Goal: Check status

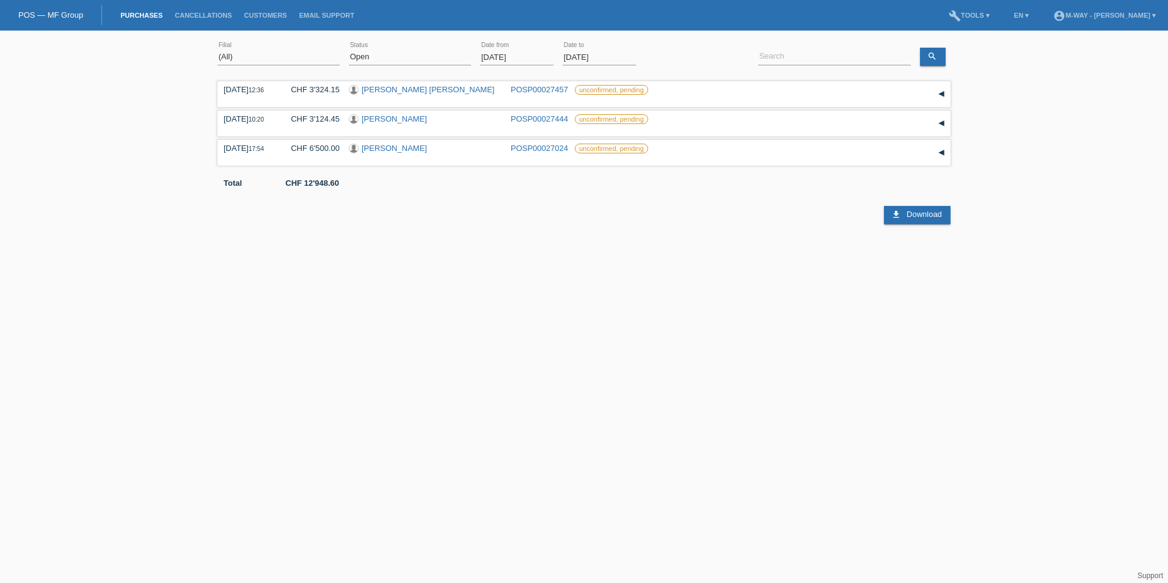
click at [535, 59] on input "[DATE]" at bounding box center [516, 56] width 73 height 15
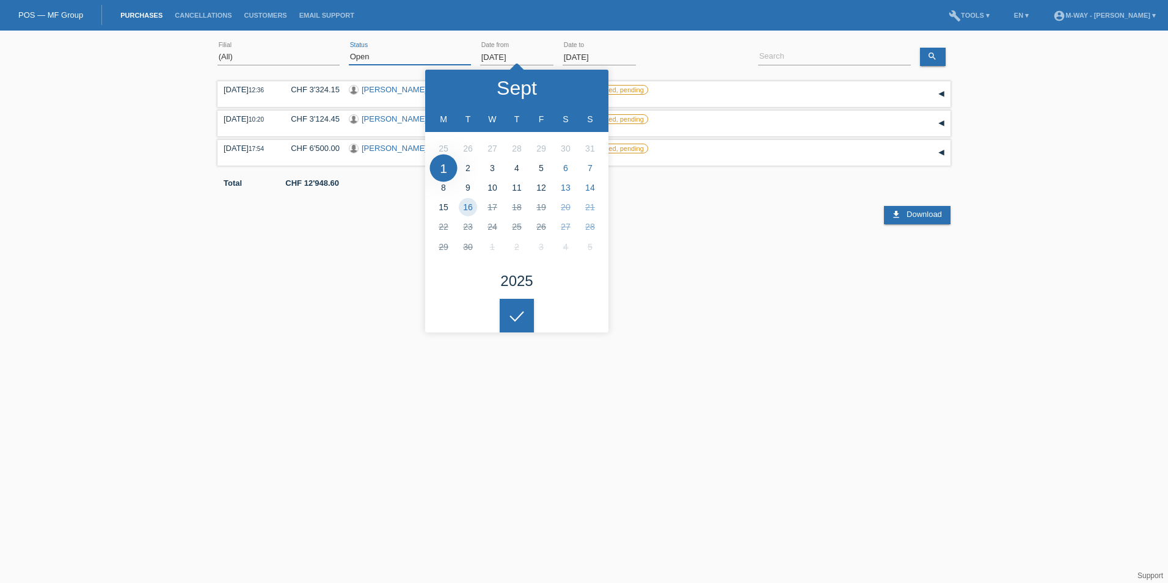
click at [435, 53] on select "(All) New Open Returned Stepped back / Cancelled Completed" at bounding box center [410, 56] width 122 height 15
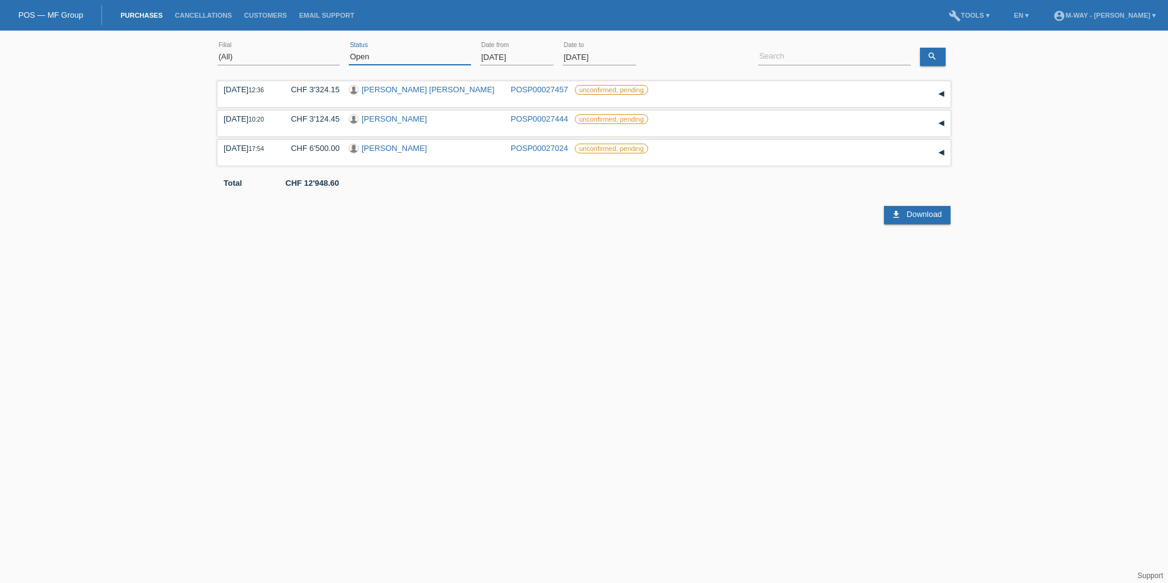
select select "ALL"
click at [349, 49] on select "(All) New Open Returned Stepped back / Cancelled Completed" at bounding box center [410, 56] width 122 height 15
click at [515, 57] on input "[DATE]" at bounding box center [516, 56] width 73 height 15
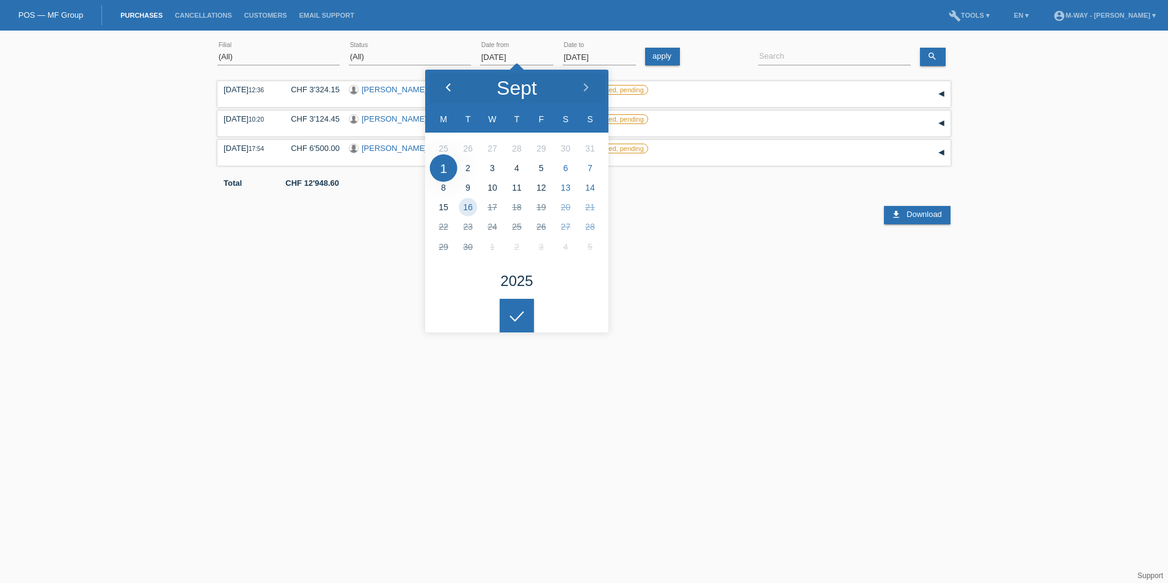
click at [448, 89] on polyline at bounding box center [448, 87] width 4 height 7
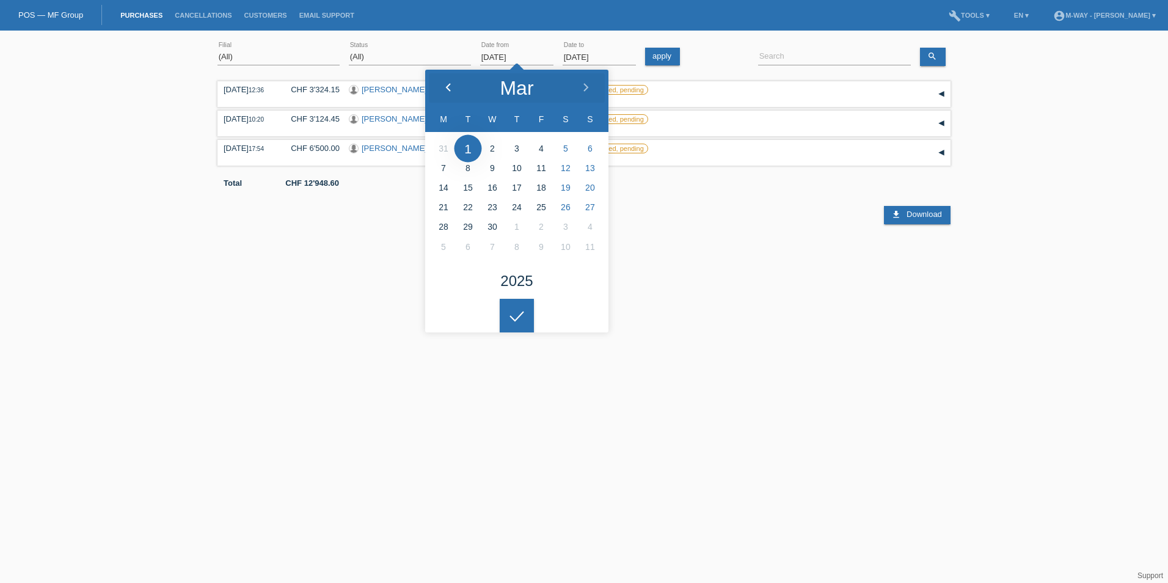
click at [448, 89] on polyline at bounding box center [448, 87] width 4 height 7
type input "[DATE]"
click at [520, 311] on icon at bounding box center [517, 316] width 20 height 11
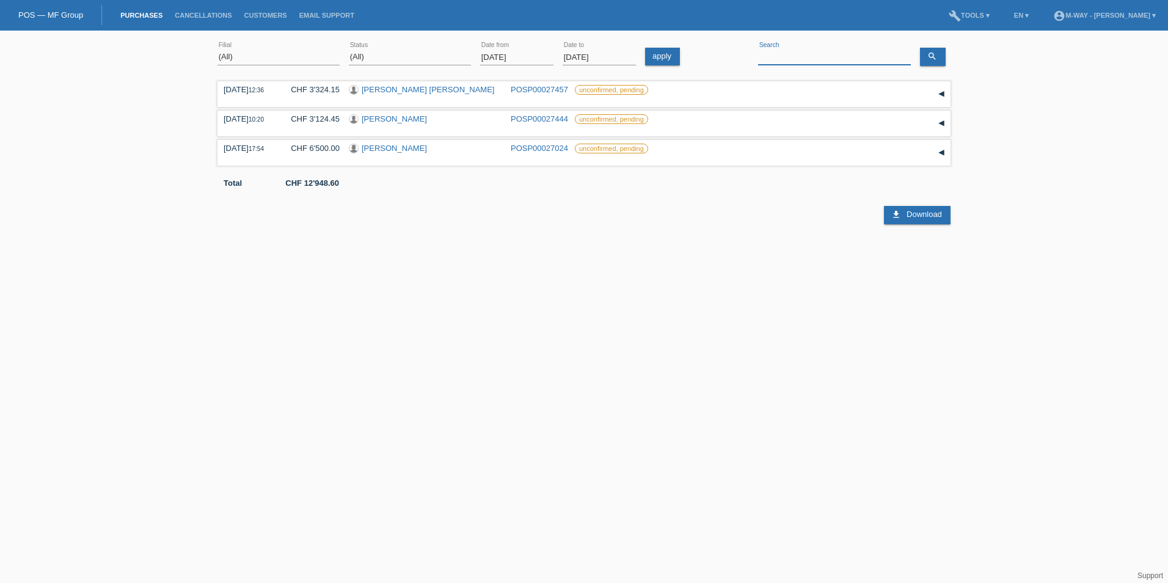
click at [795, 56] on input at bounding box center [834, 56] width 153 height 15
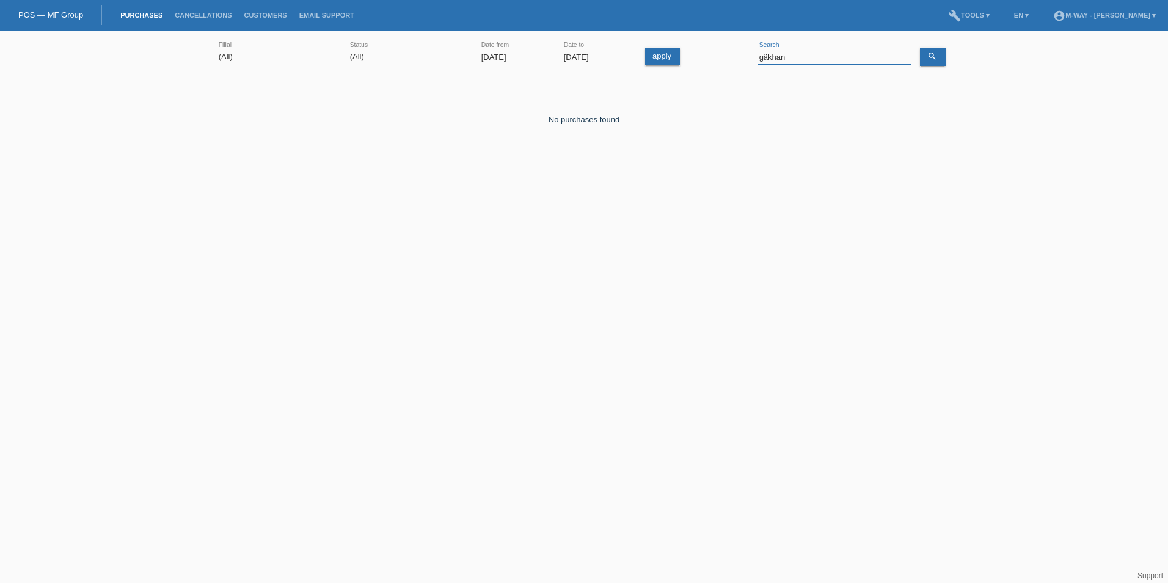
click at [768, 56] on input "gäkhan" at bounding box center [834, 56] width 153 height 15
type input "gökhan"
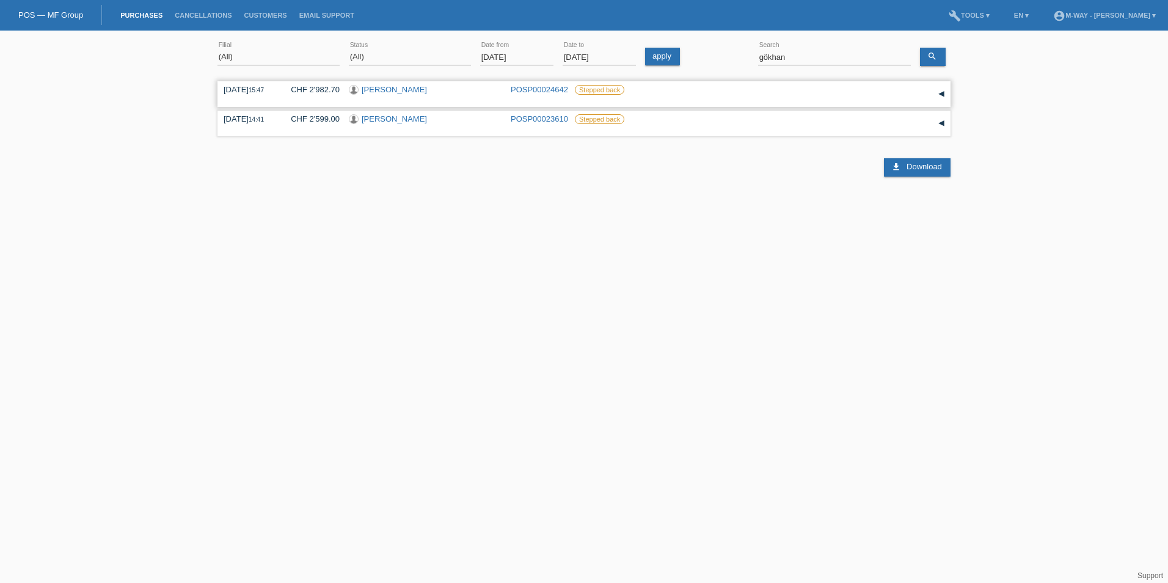
click at [940, 95] on div "▾" at bounding box center [941, 94] width 18 height 18
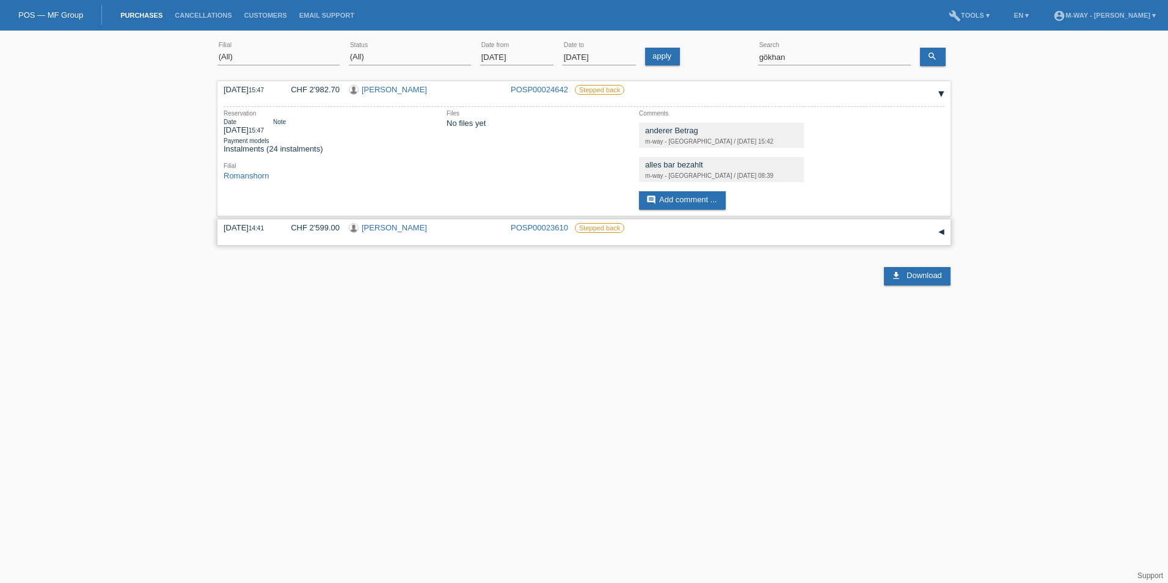
click at [942, 232] on div "▾" at bounding box center [941, 232] width 18 height 18
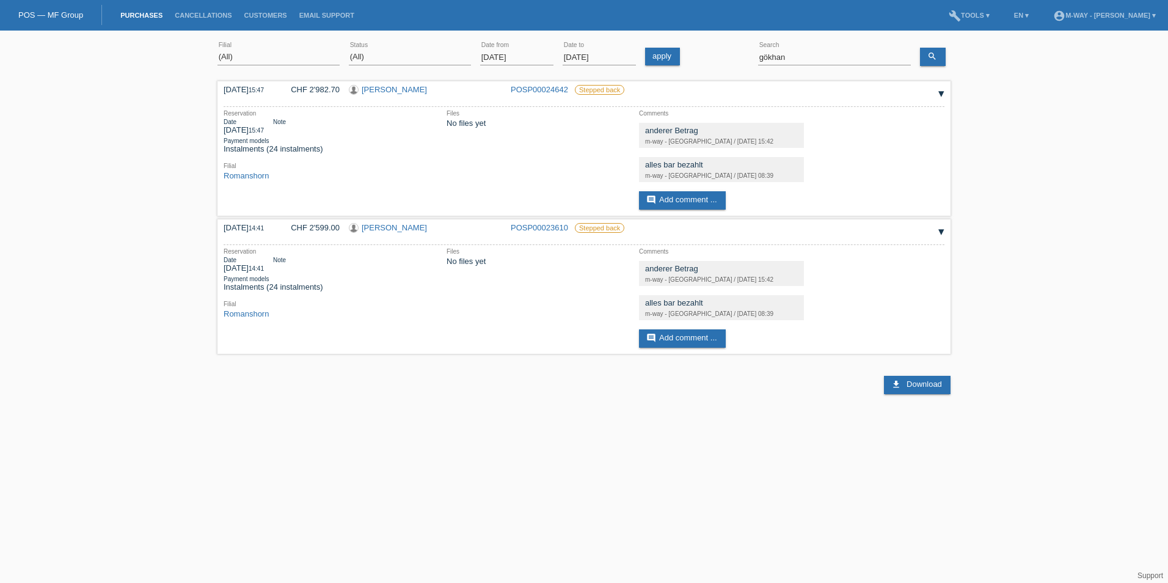
click at [993, 278] on div "(All) [PERSON_NAME] Passion Vélo SàRL [GEOGRAPHIC_DATA] [GEOGRAPHIC_DATA] [GEOG…" at bounding box center [584, 215] width 1168 height 357
click at [757, 394] on html "Sie haben die falsche Anmeldeseite in Ihren Lesezeichen/Favoriten gespeichert. …" at bounding box center [584, 197] width 1168 height 394
click at [704, 394] on html "Sie haben die falsche Anmeldeseite in Ihren Lesezeichen/Favoriten gespeichert. …" at bounding box center [584, 197] width 1168 height 394
click at [545, 394] on html "Sie haben die falsche Anmeldeseite in Ihren Lesezeichen/Favoriten gespeichert. …" at bounding box center [584, 197] width 1168 height 394
click at [857, 57] on input "gökhan" at bounding box center [834, 56] width 153 height 15
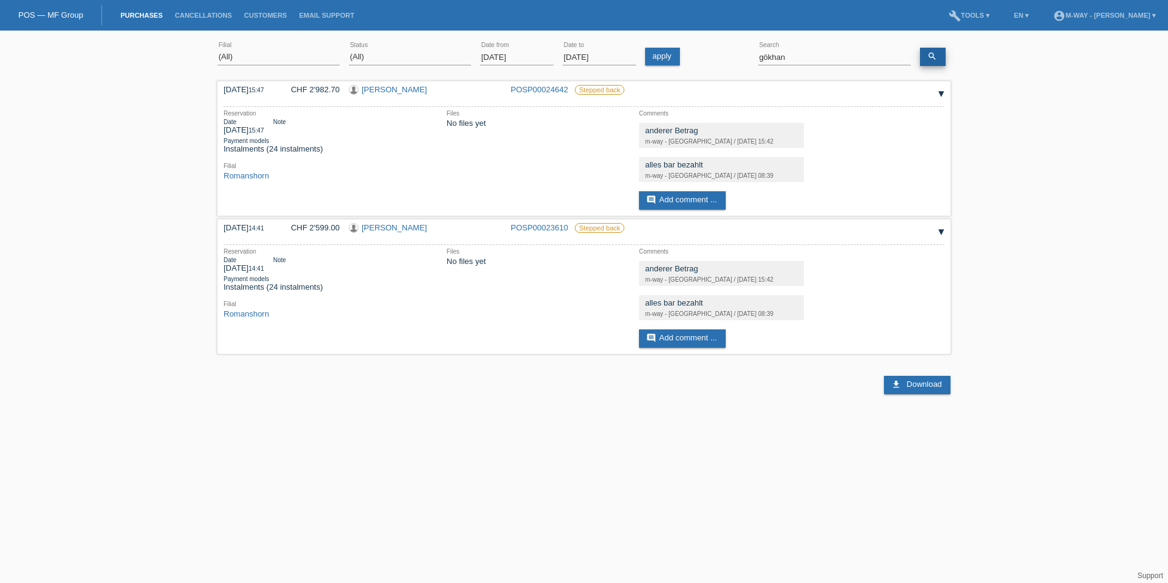
click at [937, 55] on link "search" at bounding box center [933, 57] width 26 height 18
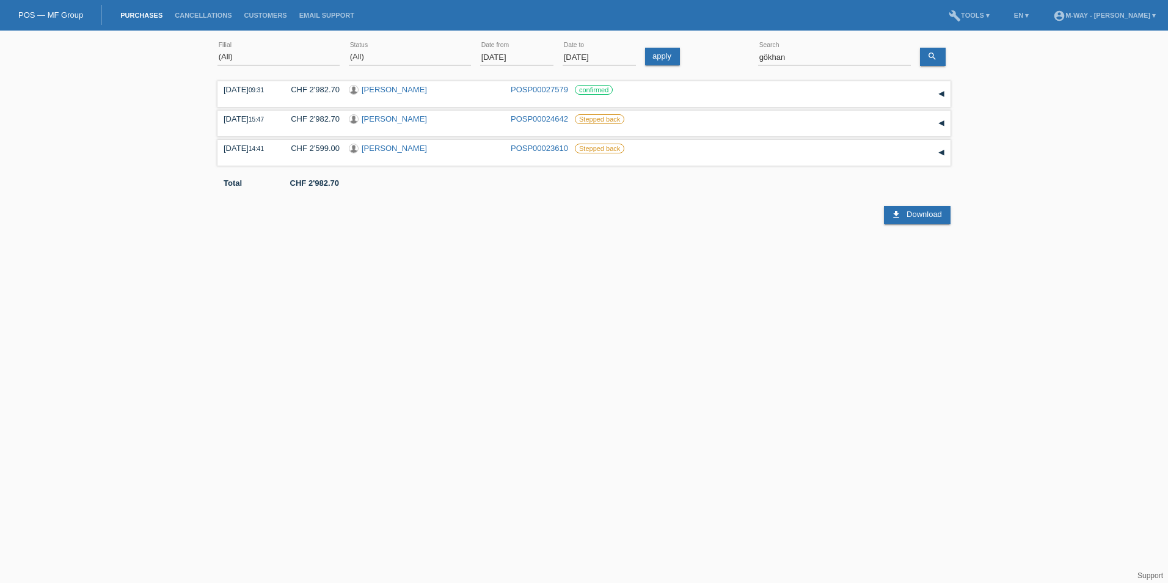
click at [802, 224] on html "Sie haben die falsche Anmeldeseite in Ihren Lesezeichen/Favoriten gespeichert. …" at bounding box center [584, 112] width 1168 height 224
click at [611, 224] on html "Sie haben die falsche Anmeldeseite in Ihren Lesezeichen/Favoriten gespeichert. …" at bounding box center [584, 112] width 1168 height 224
drag, startPoint x: 453, startPoint y: 365, endPoint x: 504, endPoint y: 371, distance: 51.7
click at [454, 224] on html "Sie haben die falsche Anmeldeseite in Ihren Lesezeichen/Favoriten gespeichert. …" at bounding box center [584, 112] width 1168 height 224
click at [538, 224] on html "Sie haben die falsche Anmeldeseite in Ihren Lesezeichen/Favoriten gespeichert. …" at bounding box center [584, 112] width 1168 height 224
